Goal: Entertainment & Leisure: Browse casually

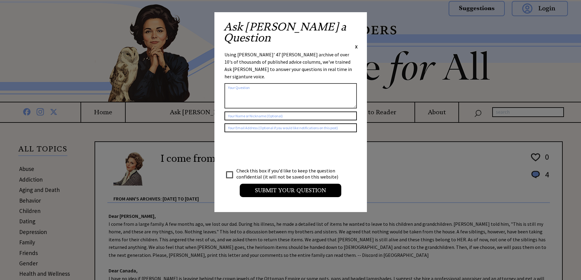
click at [354, 24] on div "Ask Ann a Question X" at bounding box center [290, 35] width 134 height 29
click at [356, 44] on span "X" at bounding box center [356, 47] width 3 height 6
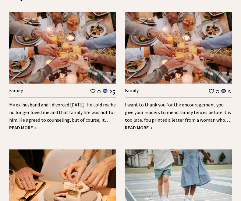
scroll to position [686, 0]
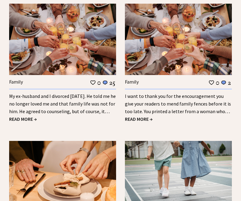
click at [29, 116] on span "READ MORE →" at bounding box center [23, 119] width 28 height 6
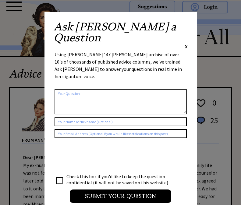
click at [187, 44] on span "X" at bounding box center [186, 47] width 3 height 6
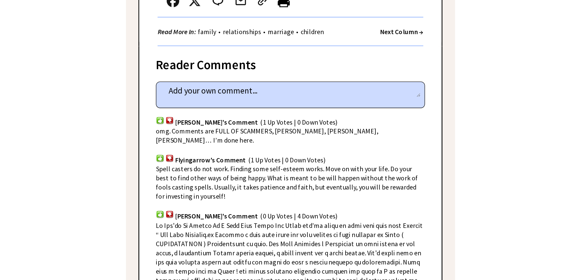
scroll to position [366, 0]
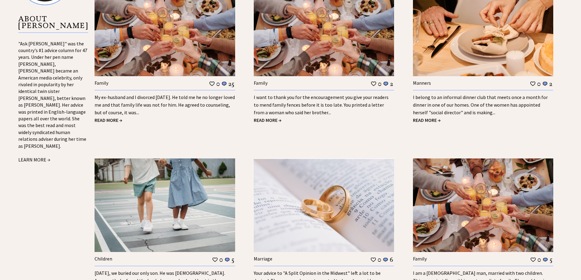
scroll to position [686, 0]
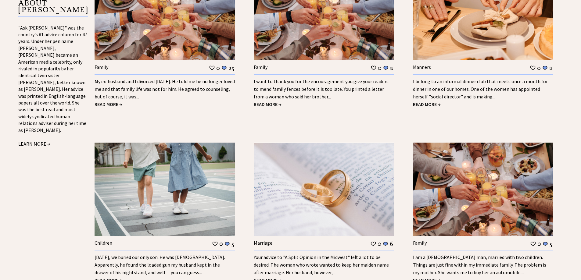
click at [266, 104] on span "READ MORE →" at bounding box center [268, 104] width 28 height 6
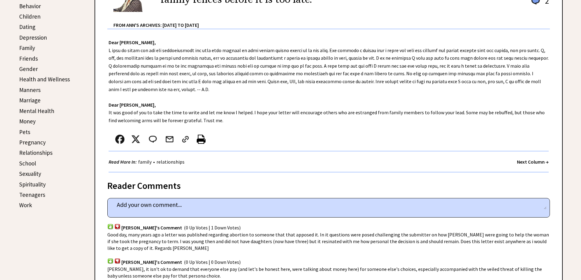
scroll to position [213, 0]
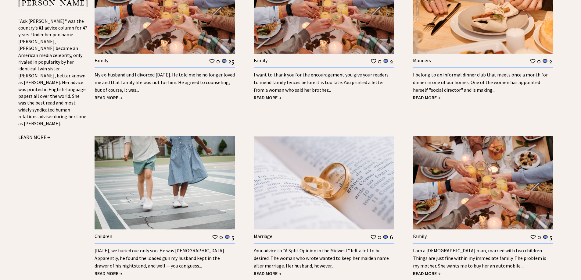
scroll to position [686, 0]
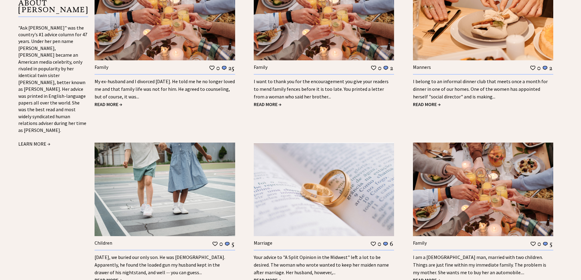
click at [459, 83] on link "I belong to an informal dinner club that meets once a month for dinner in one o…" at bounding box center [480, 88] width 135 height 21
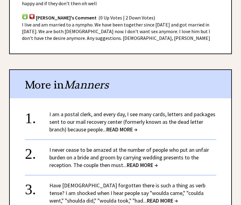
scroll to position [457, 0]
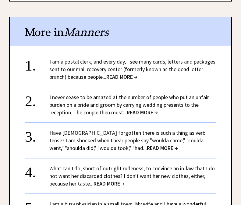
click at [124, 73] on span "READ MORE →" at bounding box center [121, 76] width 31 height 7
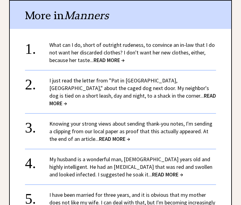
scroll to position [671, 0]
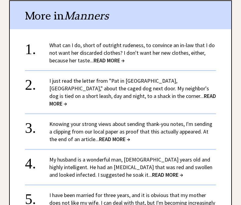
click at [72, 53] on link "What can I do, short of outright rudeness, to convince an in-law that I do not …" at bounding box center [132, 53] width 166 height 22
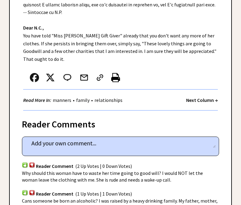
scroll to position [244, 0]
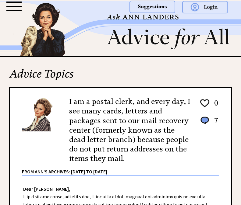
scroll to position [671, 0]
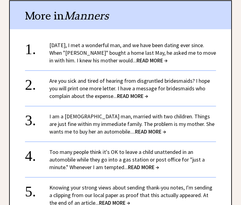
click at [93, 93] on link "Are you sick and tired of hearing from disgruntled bridesmaids? I hope you will…" at bounding box center [129, 88] width 161 height 22
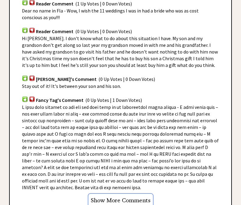
scroll to position [427, 0]
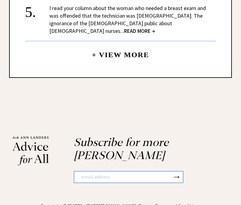
scroll to position [765, 0]
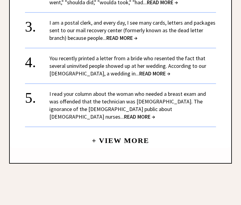
click at [74, 73] on link "You recently printed a letter from a bride who resented the fact that several u…" at bounding box center [127, 66] width 157 height 22
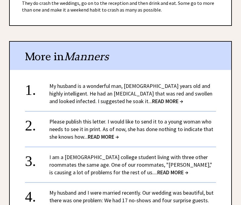
scroll to position [396, 0]
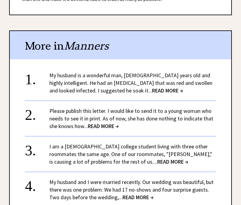
click at [75, 78] on link "My husband is a wonderful man, 56 years old and highly intelligent. He had an i…" at bounding box center [130, 83] width 163 height 22
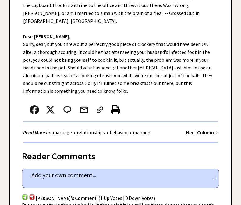
scroll to position [274, 0]
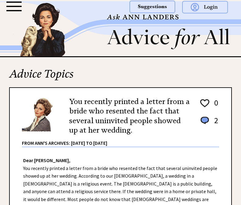
scroll to position [396, 0]
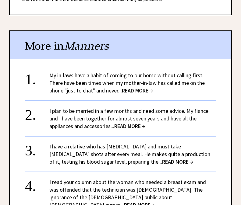
click at [80, 78] on link "My in-laws have a habit of coming to our home without calling first. There have…" at bounding box center [126, 83] width 155 height 22
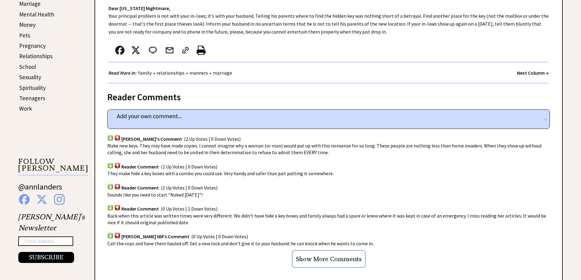
scroll to position [305, 0]
